Goal: Task Accomplishment & Management: Use online tool/utility

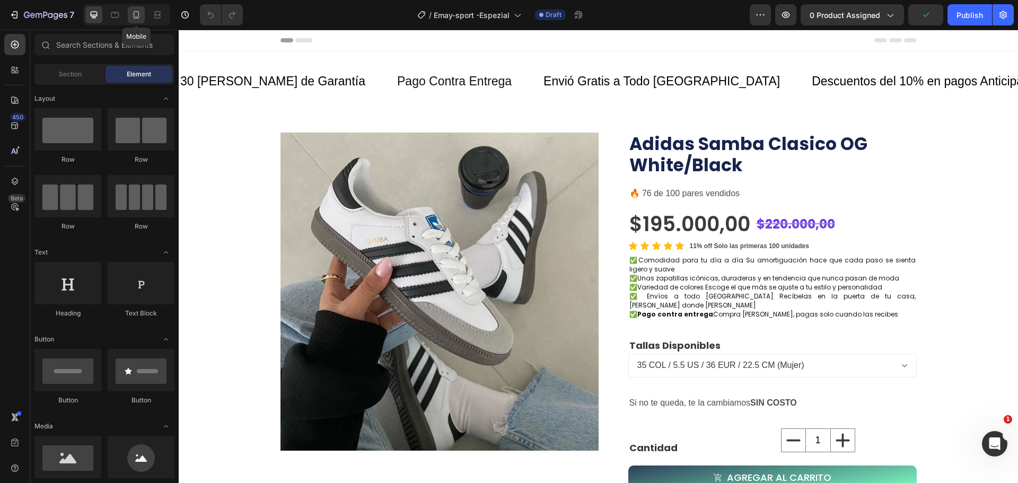
click at [133, 13] on icon at bounding box center [136, 15] width 11 height 11
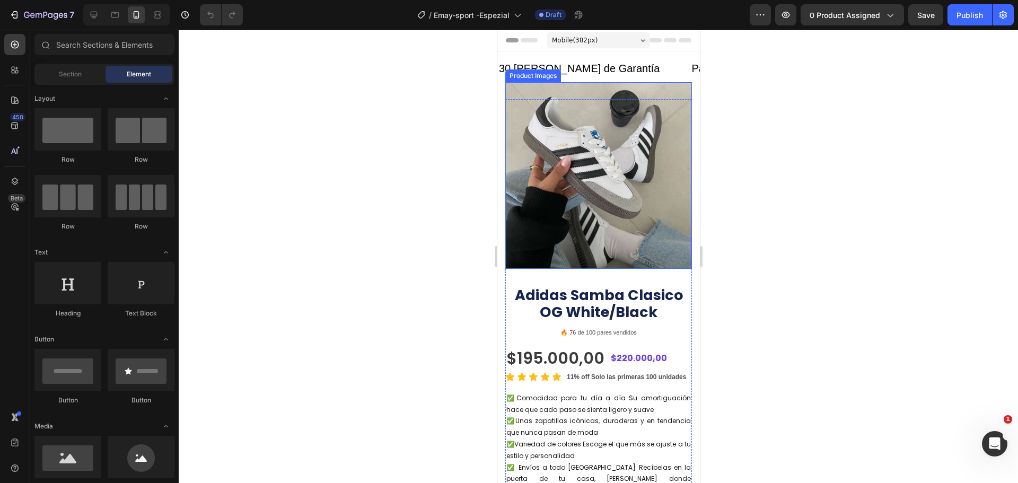
click at [603, 163] on img at bounding box center [598, 175] width 187 height 187
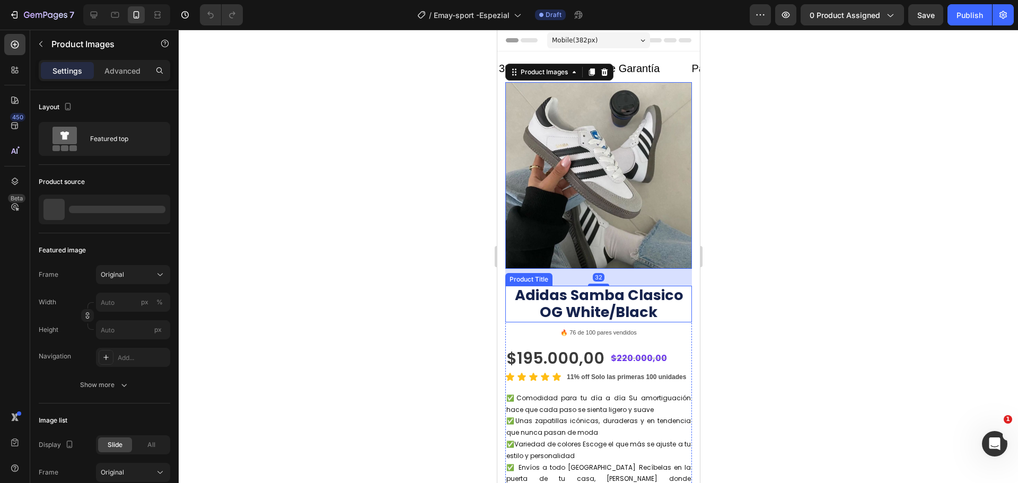
click at [623, 295] on h1 "Adidas Samba Clasico OG White/Black" at bounding box center [598, 304] width 187 height 37
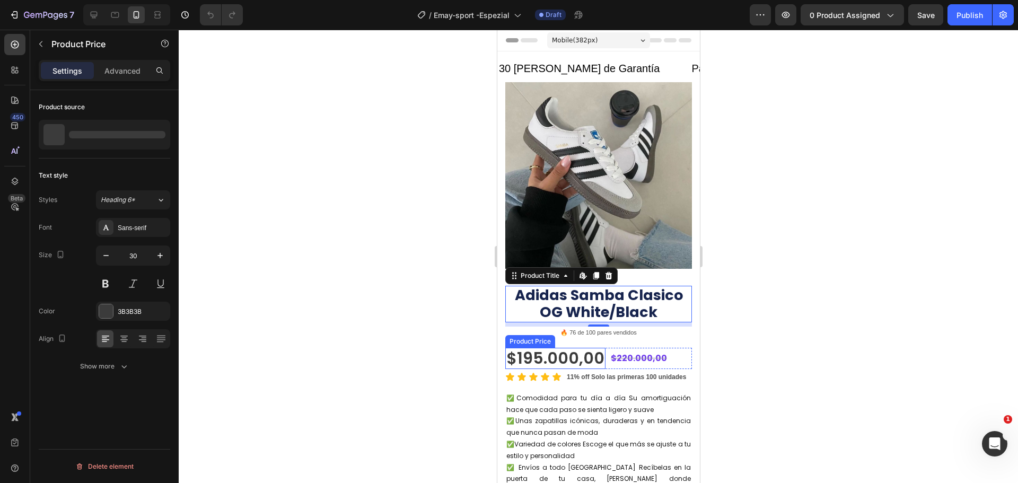
click at [533, 350] on div "$195.000,00" at bounding box center [555, 358] width 100 height 21
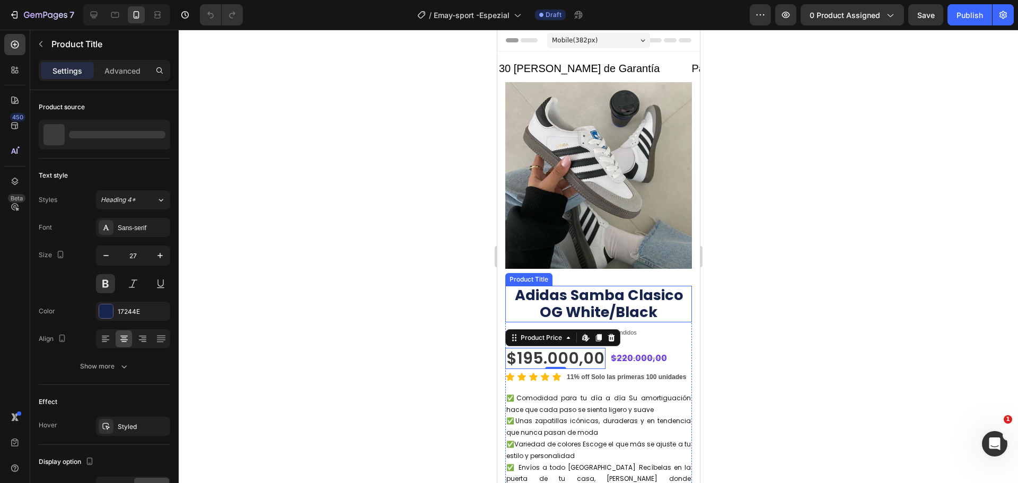
click at [548, 295] on h1 "Adidas Samba Clasico OG White/Black" at bounding box center [598, 304] width 187 height 37
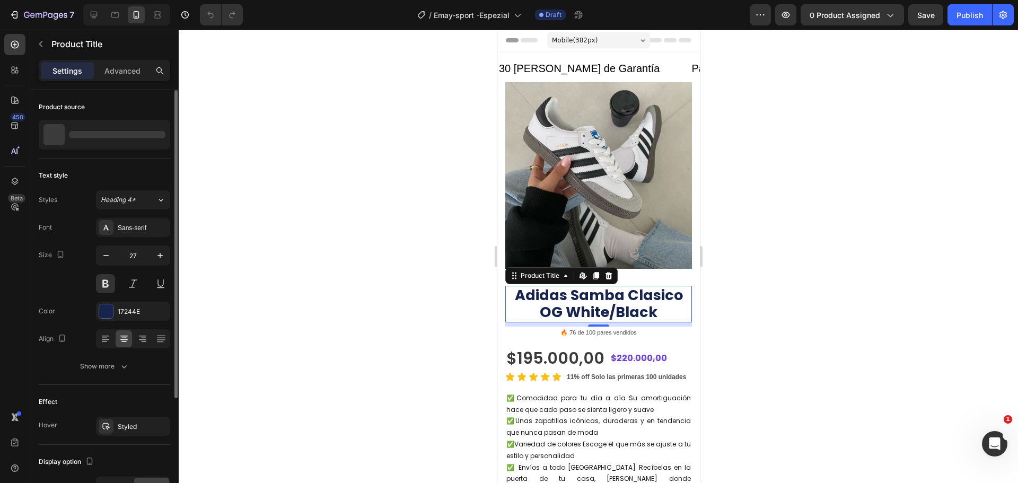
click at [125, 130] on div at bounding box center [104, 135] width 131 height 30
click at [158, 134] on icon "button" at bounding box center [159, 134] width 8 height 8
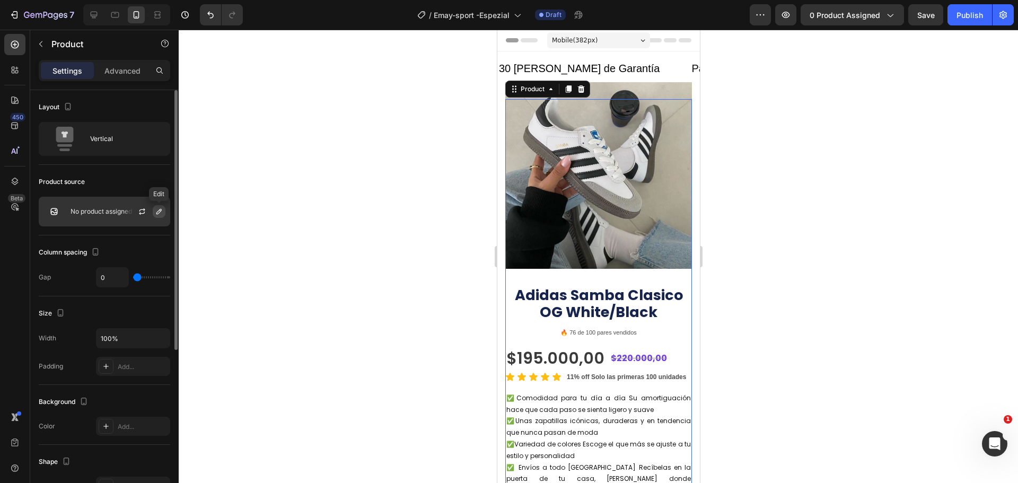
click at [154, 216] on button "button" at bounding box center [159, 211] width 13 height 13
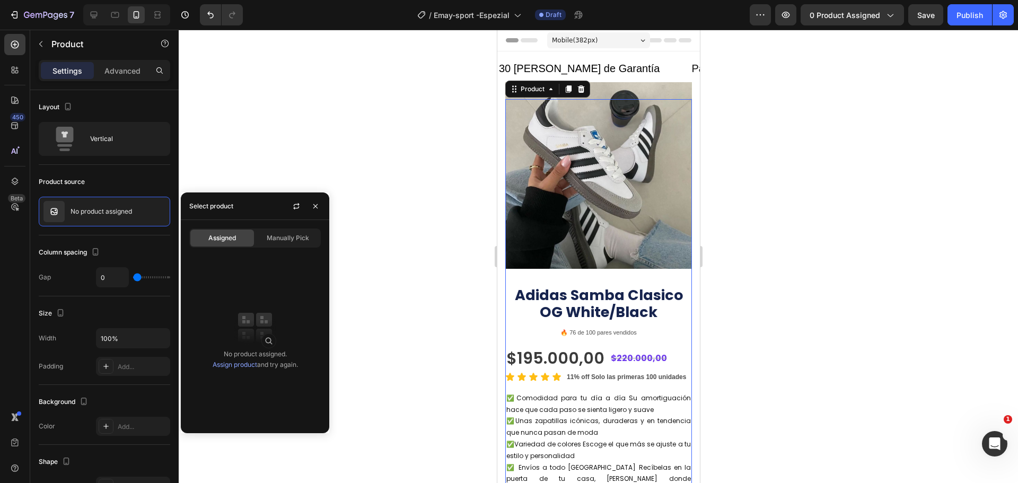
click at [219, 236] on span "Assigned" at bounding box center [222, 238] width 28 height 10
click at [285, 240] on span "Manually Pick" at bounding box center [288, 238] width 42 height 10
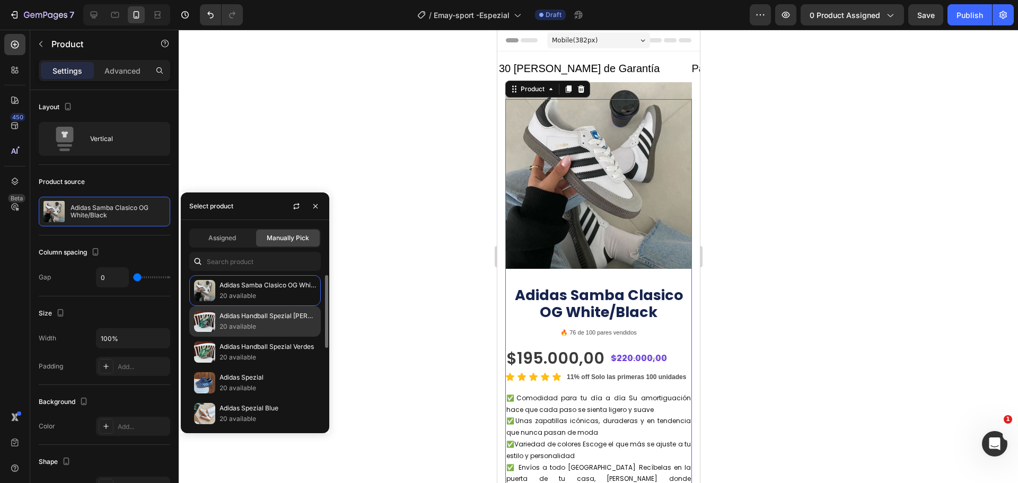
click at [233, 322] on p "20 available" at bounding box center [267, 326] width 96 height 11
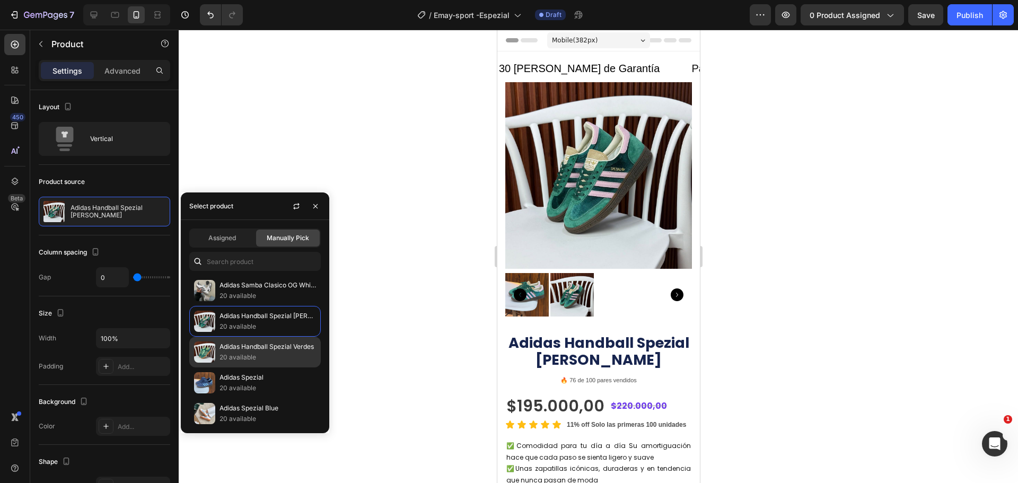
scroll to position [106, 0]
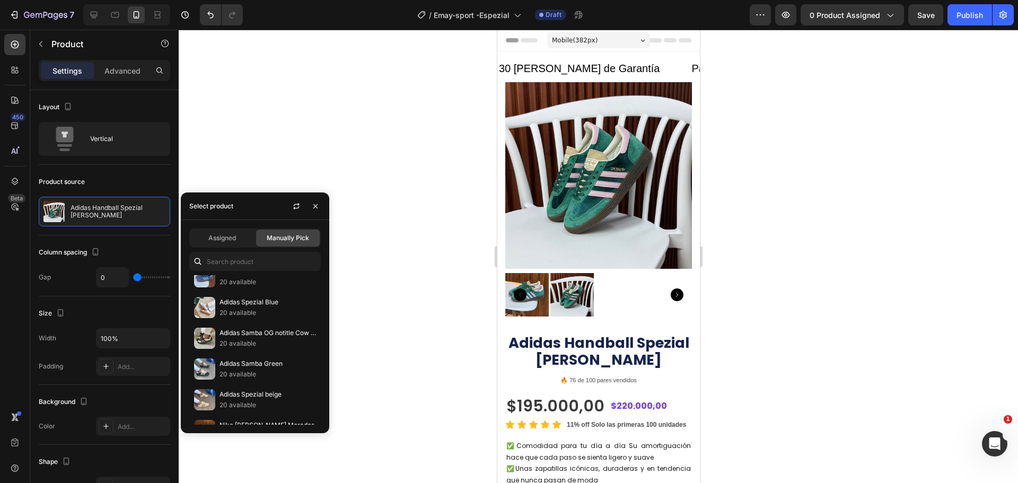
click at [438, 163] on div at bounding box center [598, 256] width 839 height 453
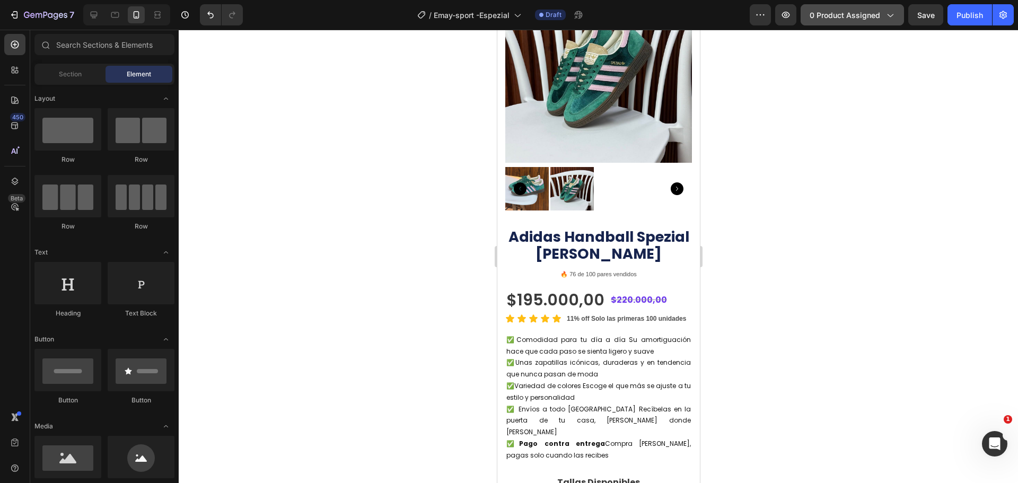
click at [889, 17] on icon "button" at bounding box center [889, 15] width 11 height 11
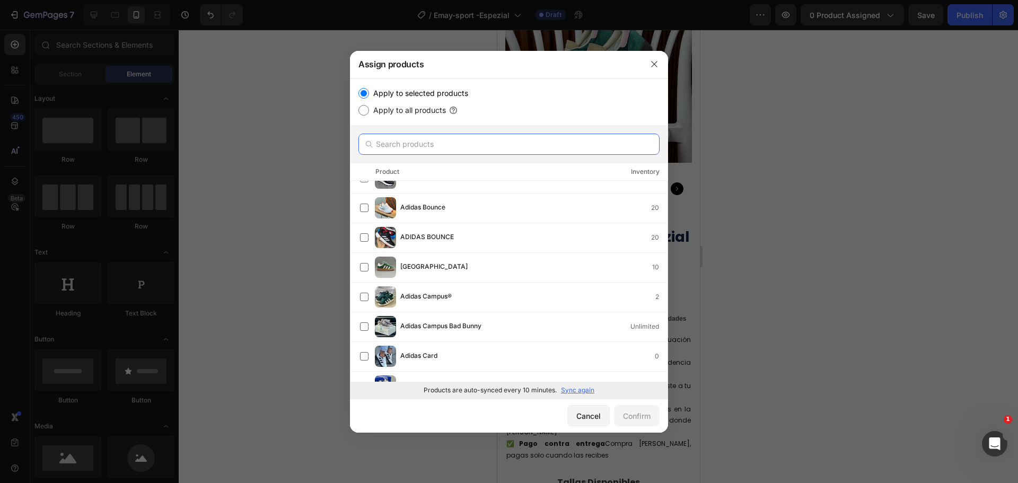
click at [436, 144] on input "text" at bounding box center [508, 144] width 301 height 21
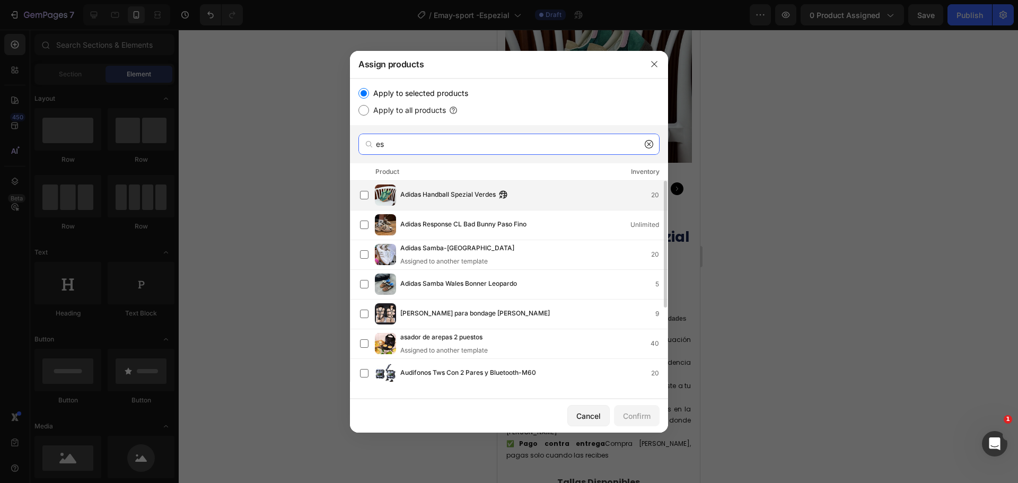
type input "e"
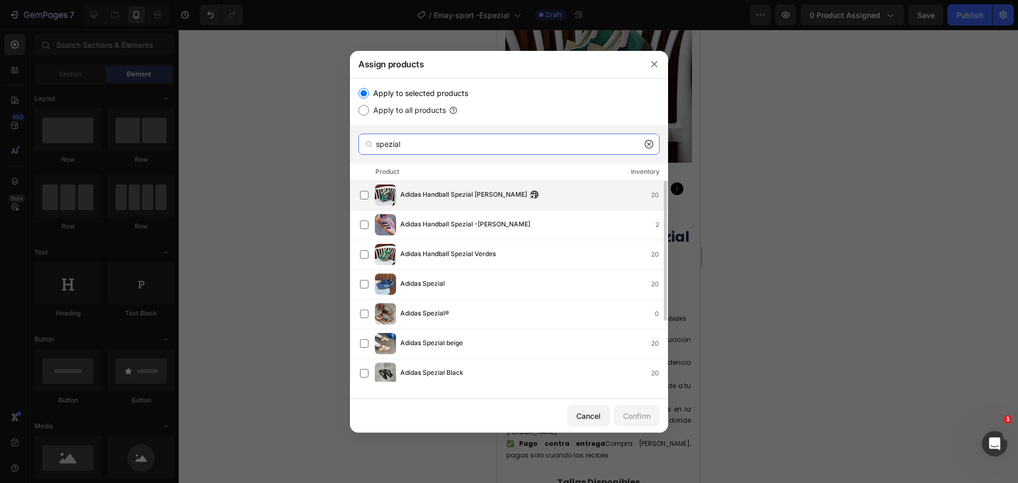
type input "spezial"
click at [411, 199] on span "Adidas Handball Spezial [PERSON_NAME]" at bounding box center [463, 195] width 127 height 12
click at [645, 417] on div "Confirm" at bounding box center [637, 415] width 28 height 11
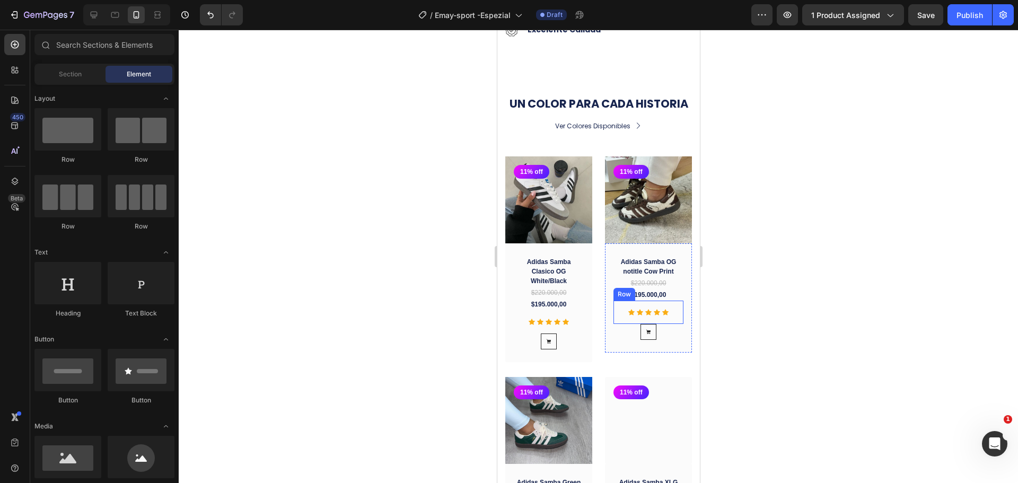
scroll to position [954, 0]
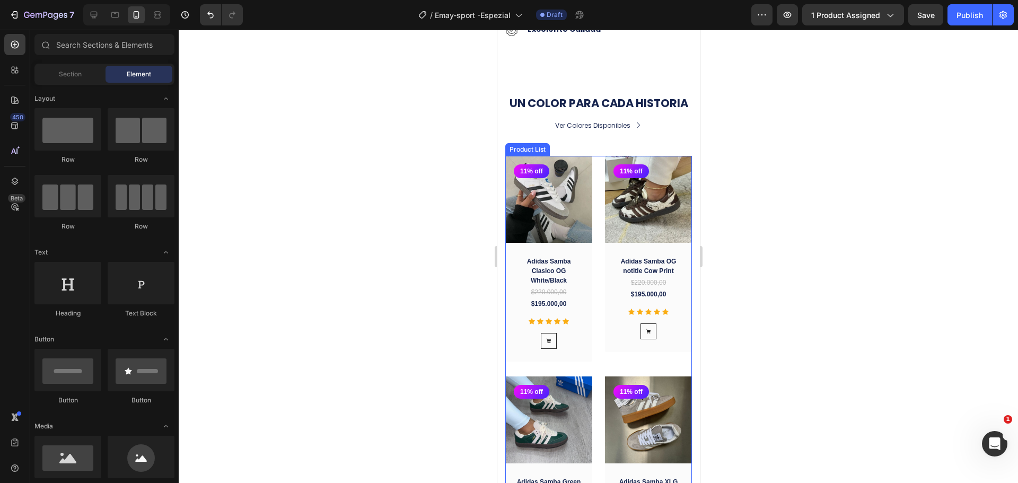
click at [593, 374] on div "(P) Images 11% off Product Badge Row Adidas Samba Clasico OG White/Black (P) Ti…" at bounding box center [598, 364] width 187 height 417
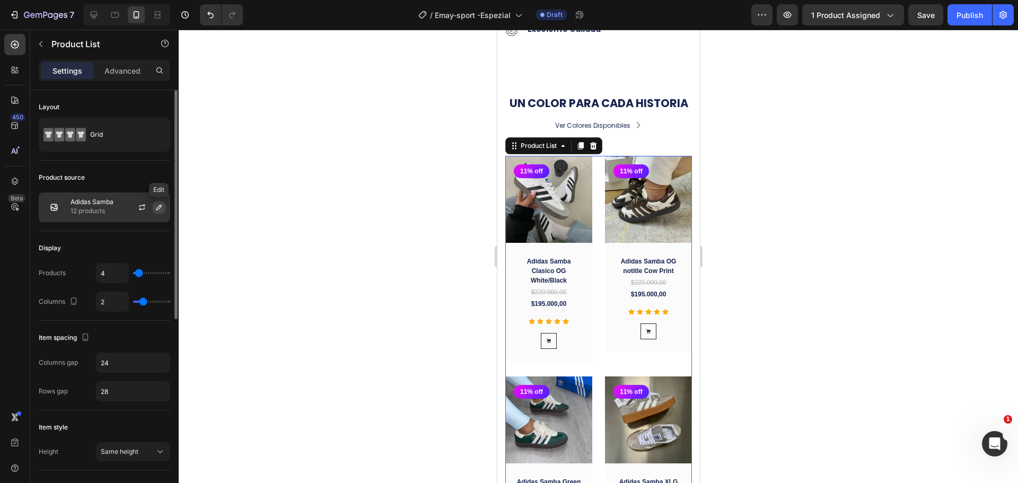
click at [161, 207] on icon "button" at bounding box center [158, 207] width 5 height 5
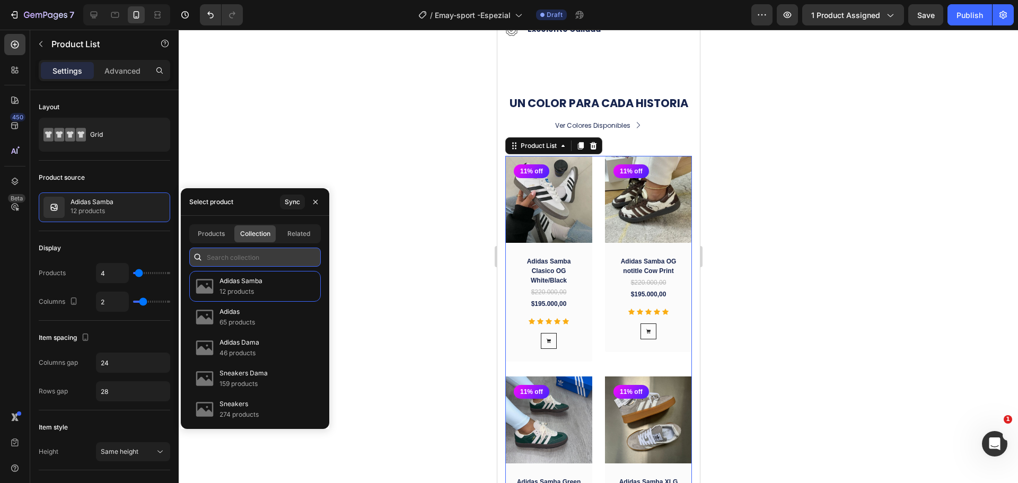
click at [252, 259] on input "text" at bounding box center [254, 257] width 131 height 19
type input "a"
click at [316, 204] on icon "button" at bounding box center [315, 202] width 8 height 8
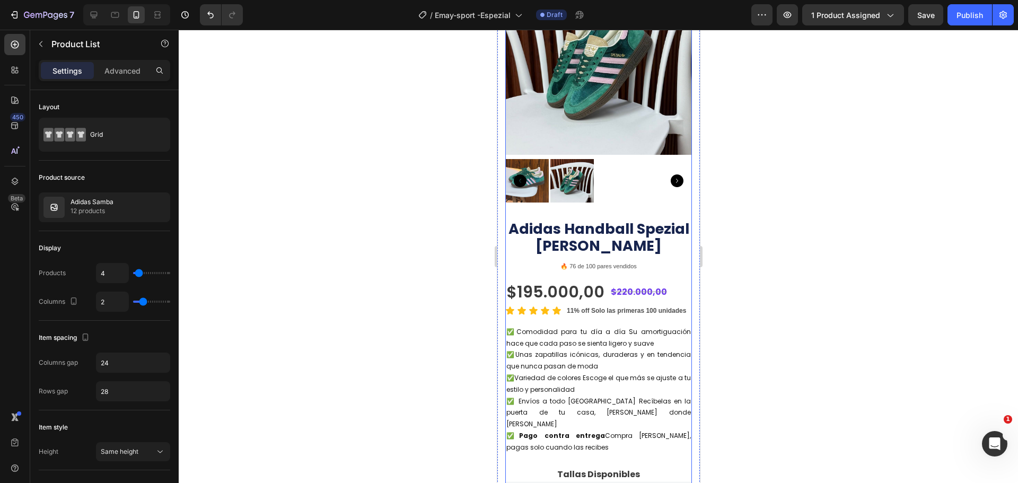
scroll to position [0, 0]
